Goal: Task Accomplishment & Management: Manage account settings

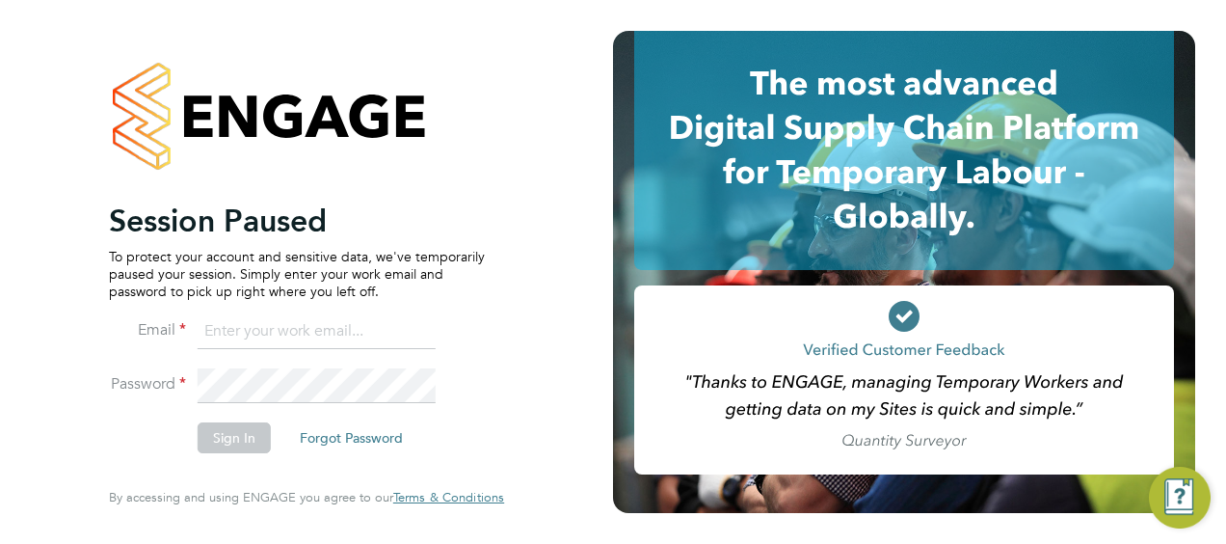
type input "Ondre.Odain@vistry.co.uk"
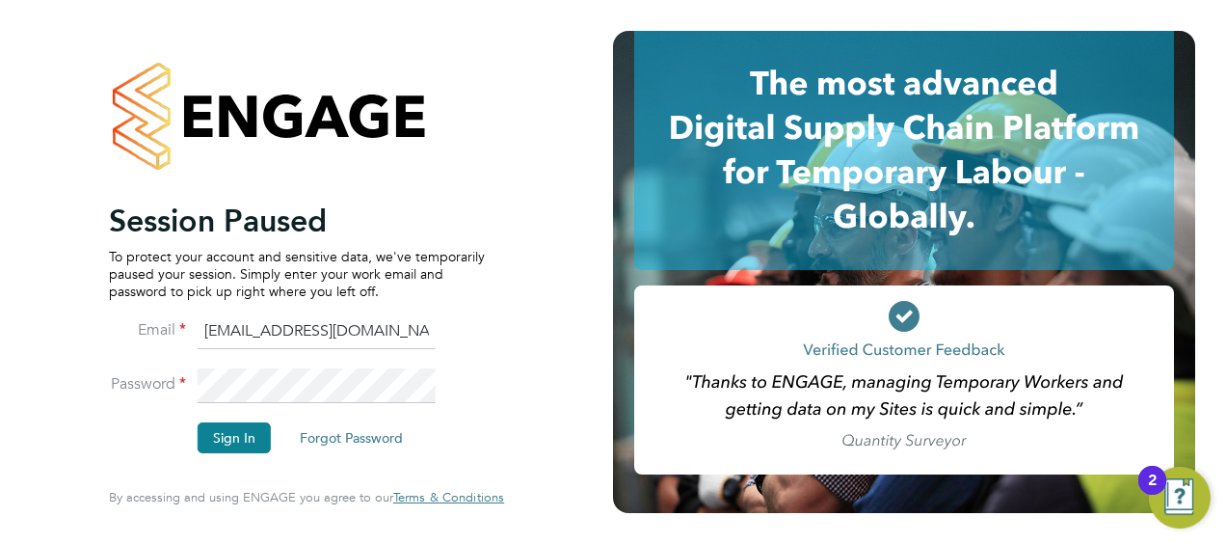
click at [223, 438] on button "Sign In" at bounding box center [234, 437] width 73 height 31
